Goal: Navigation & Orientation: Find specific page/section

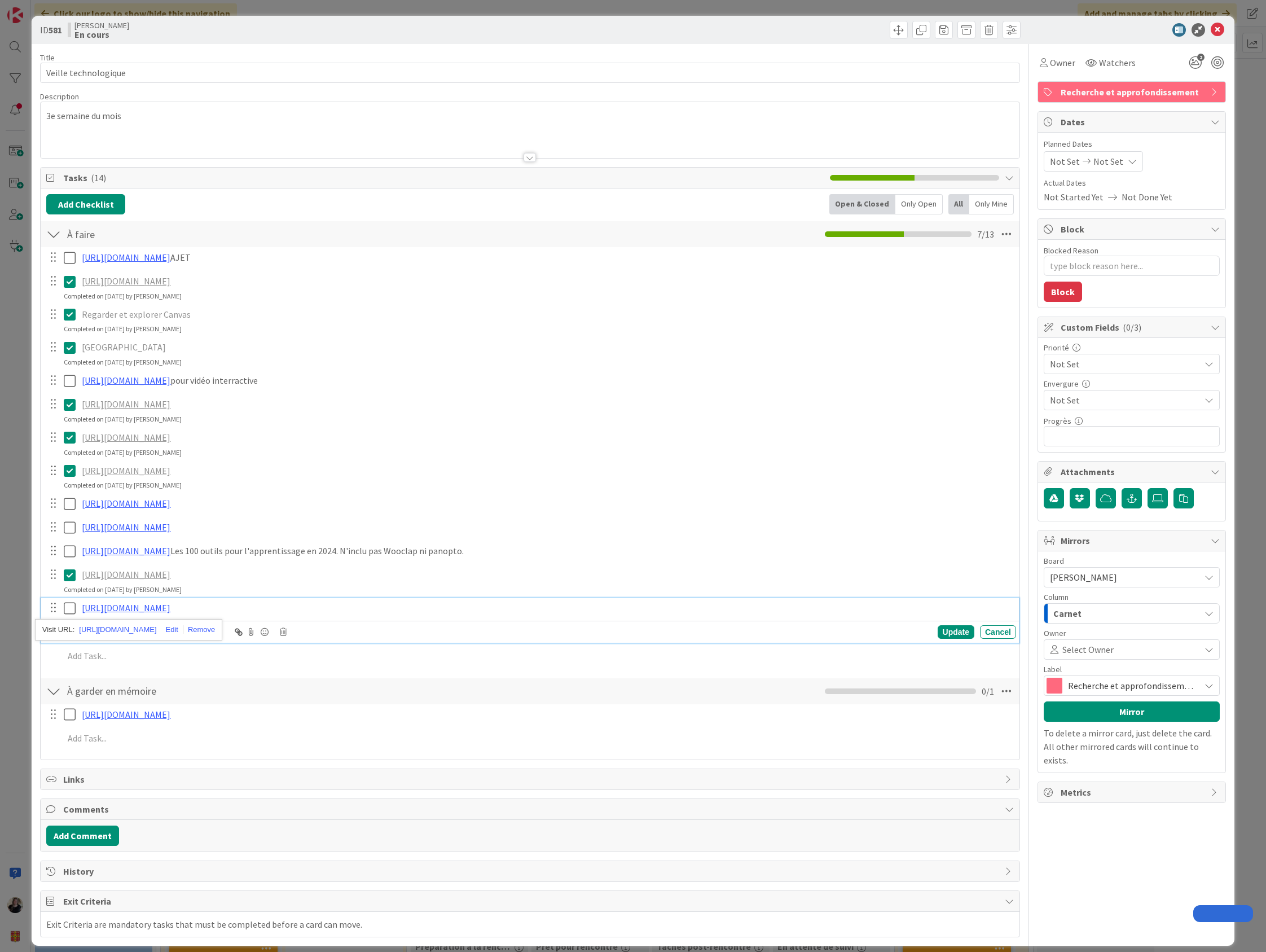
click at [1211, 33] on icon at bounding box center [1218, 30] width 14 height 14
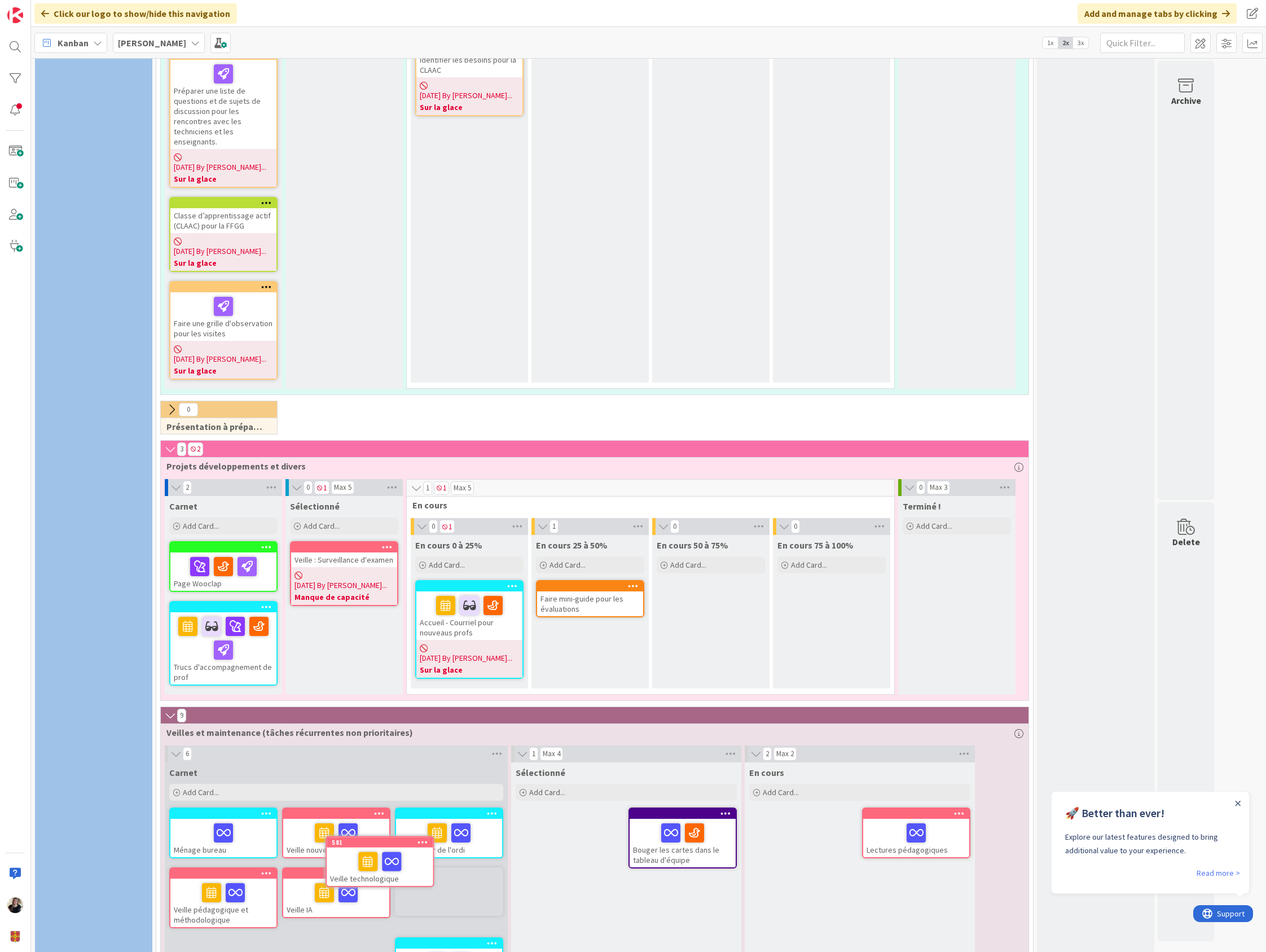
scroll to position [1333, 0]
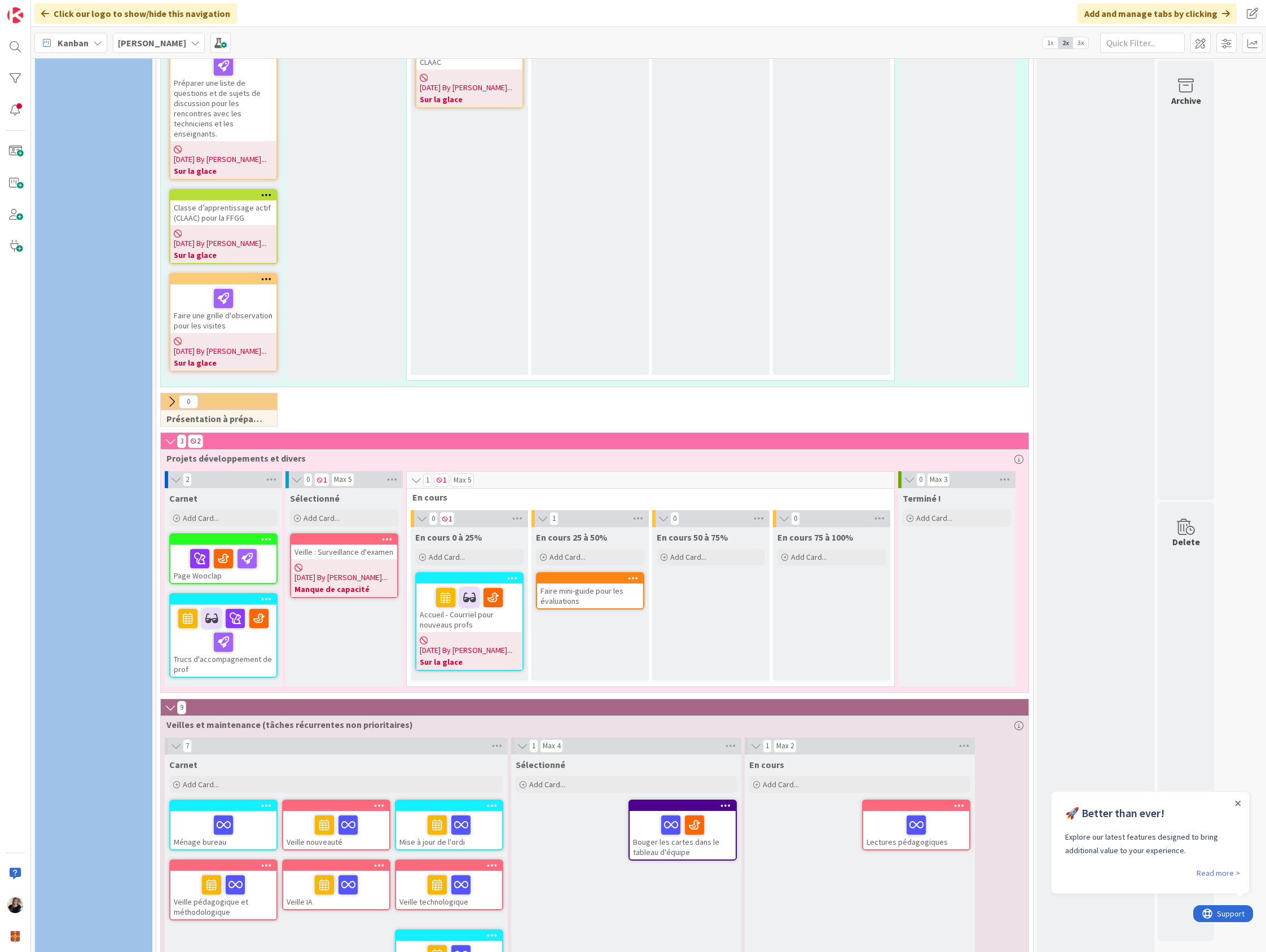
click at [1235, 799] on div "Close Announcement" at bounding box center [1237, 802] width 6 height 11
click at [511, 583] on div "Accueil - Courriel pour nouveaus profs" at bounding box center [469, 607] width 106 height 48
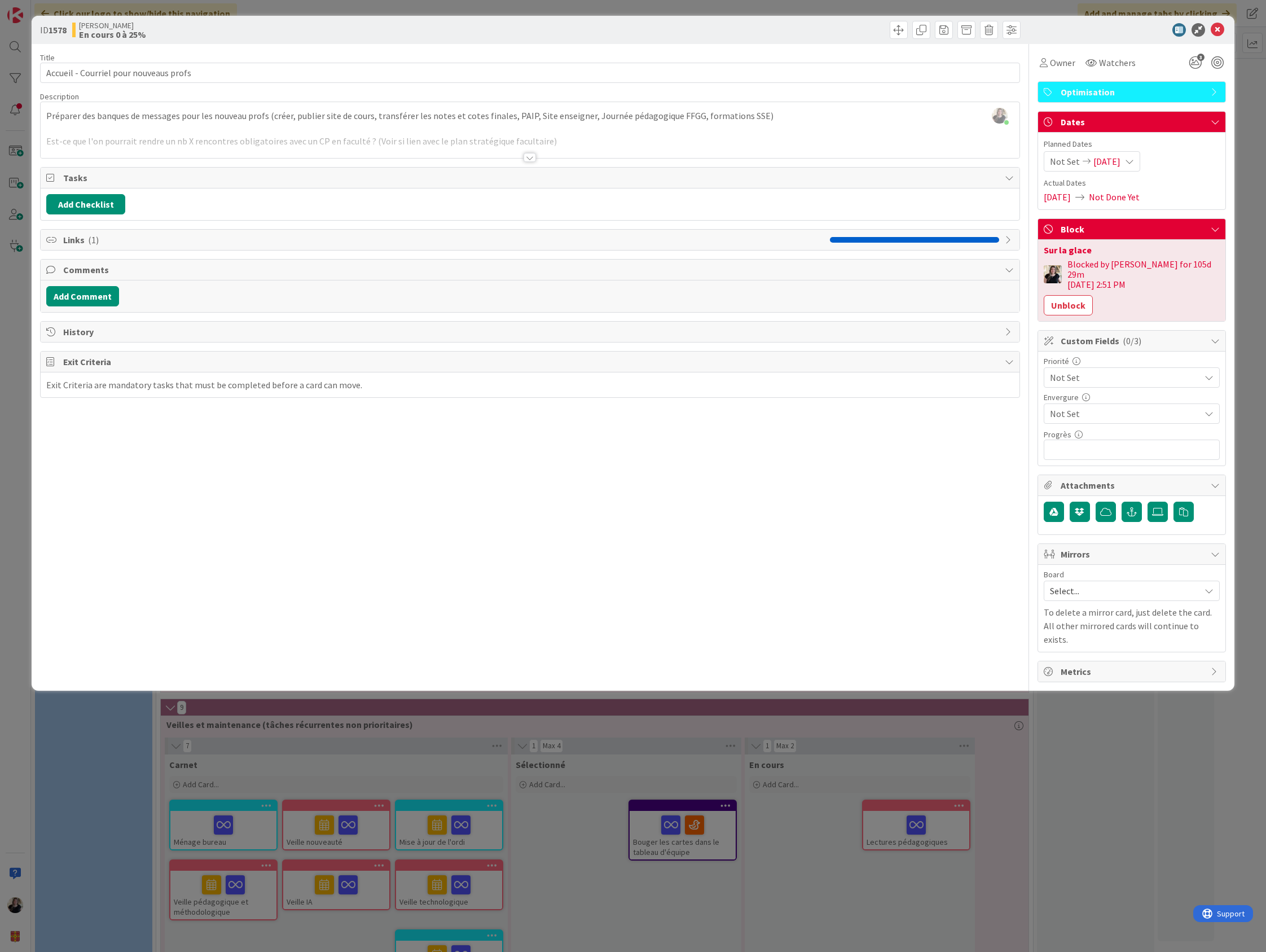
click at [529, 147] on div at bounding box center [530, 144] width 979 height 29
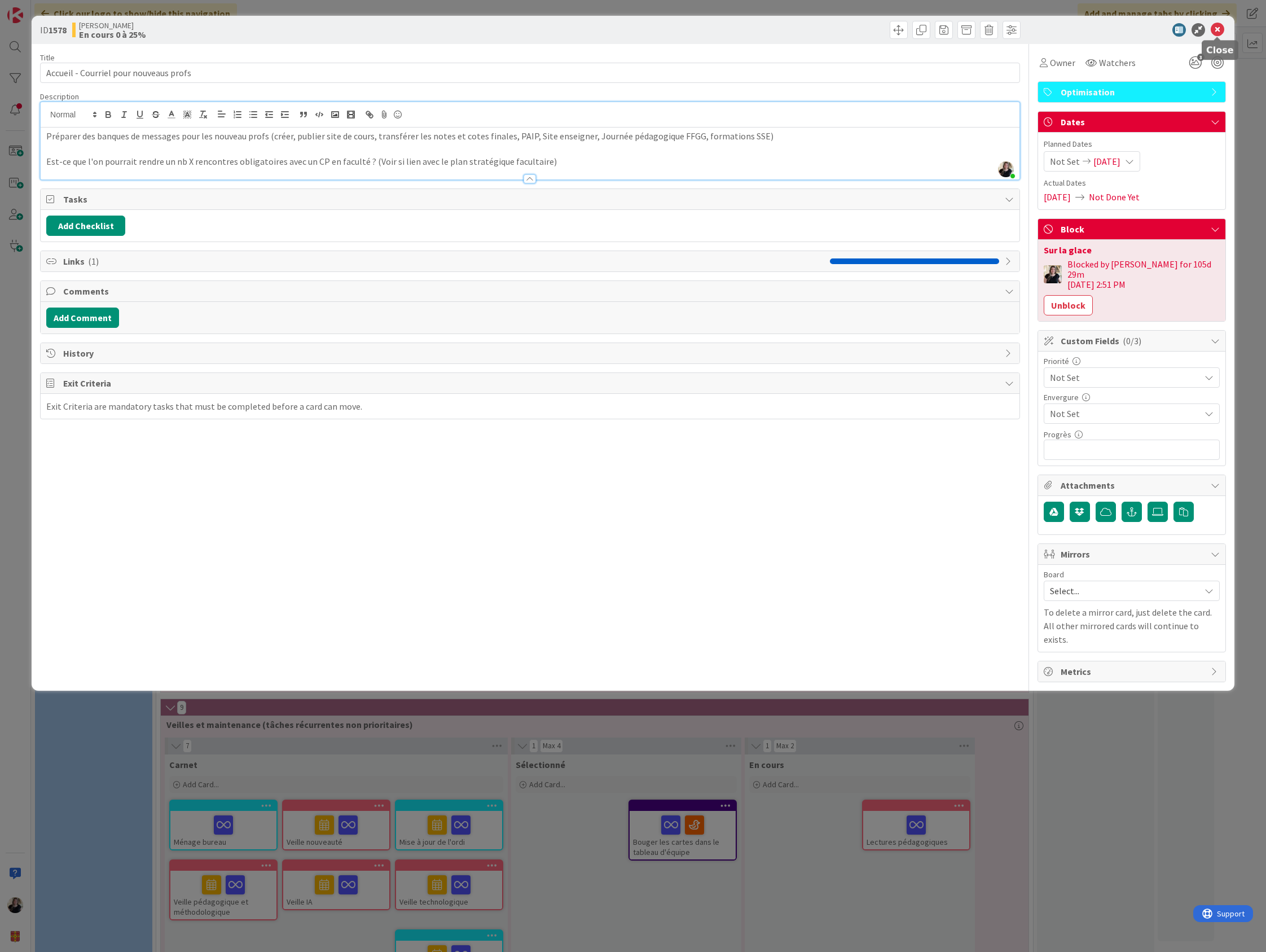
click at [1222, 30] on icon at bounding box center [1218, 30] width 14 height 14
